Goal: Find specific page/section: Find specific page/section

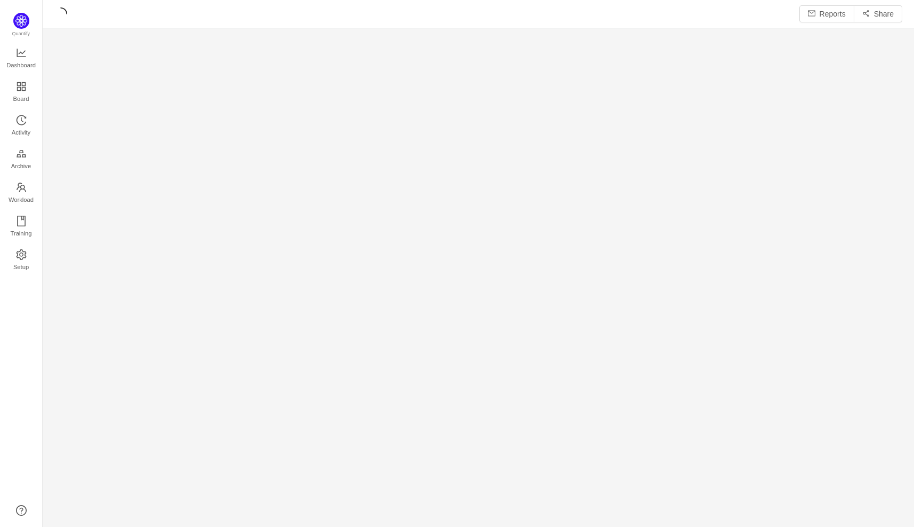
scroll to position [14, 14]
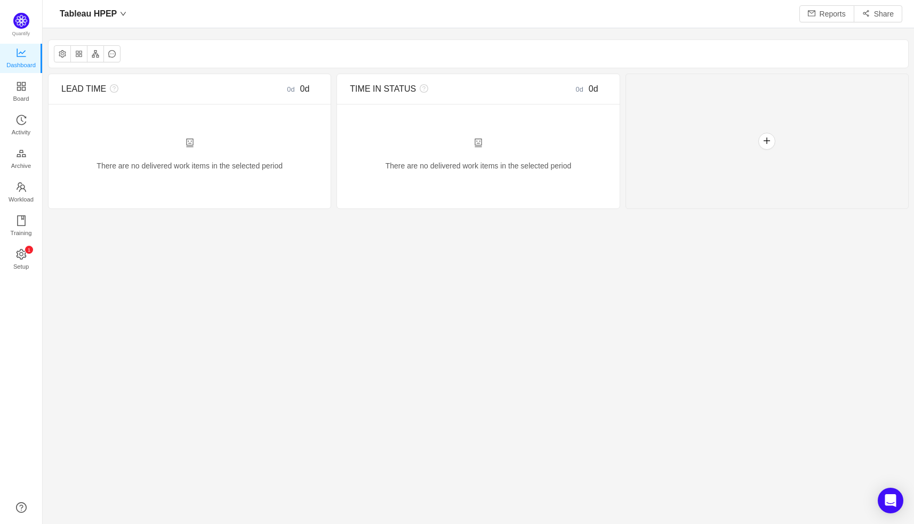
scroll to position [507, 845]
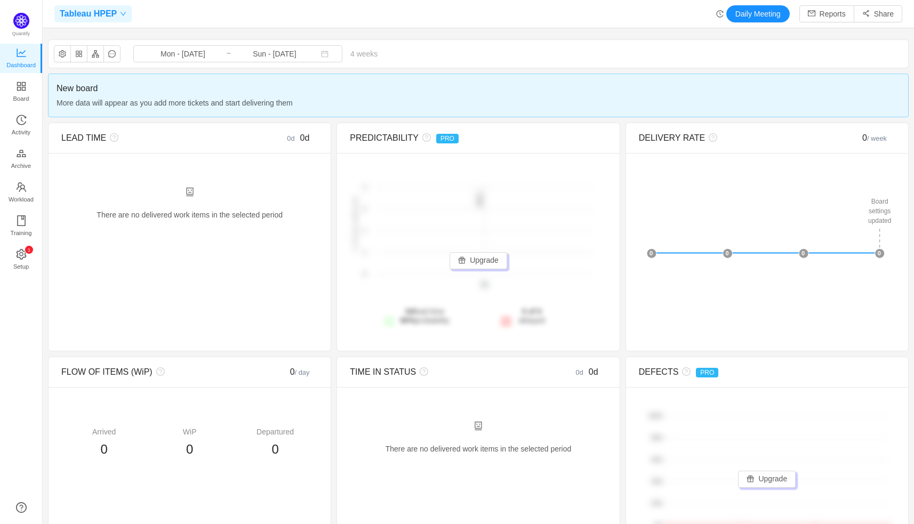
click at [109, 12] on span "Tableau HPEP" at bounding box center [88, 13] width 57 height 17
type input "php"
click at [124, 78] on div "Tableau HPEP" at bounding box center [136, 86] width 165 height 25
click at [102, 84] on span "Tableau HPEP" at bounding box center [84, 86] width 49 height 11
